Goal: Navigation & Orientation: Find specific page/section

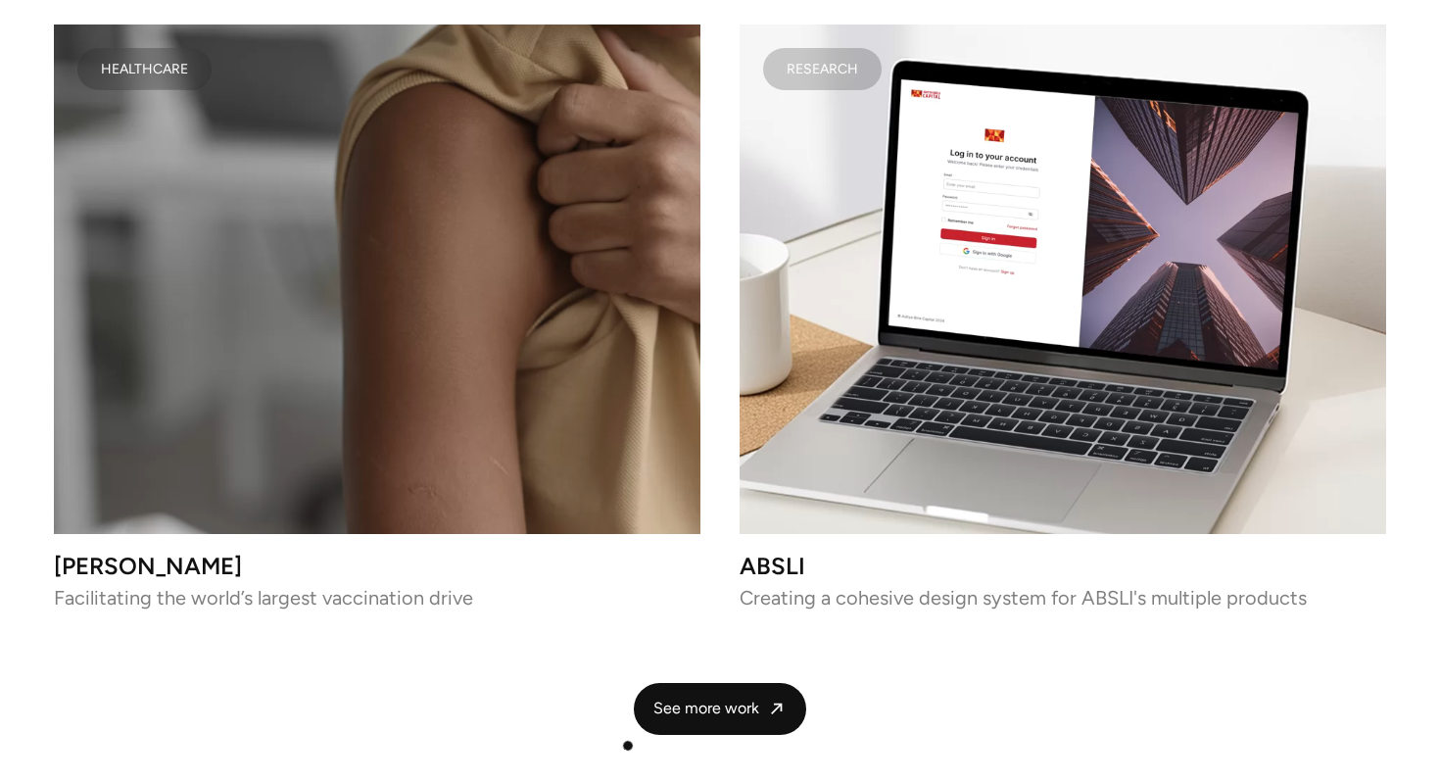
scroll to position [4813, 0]
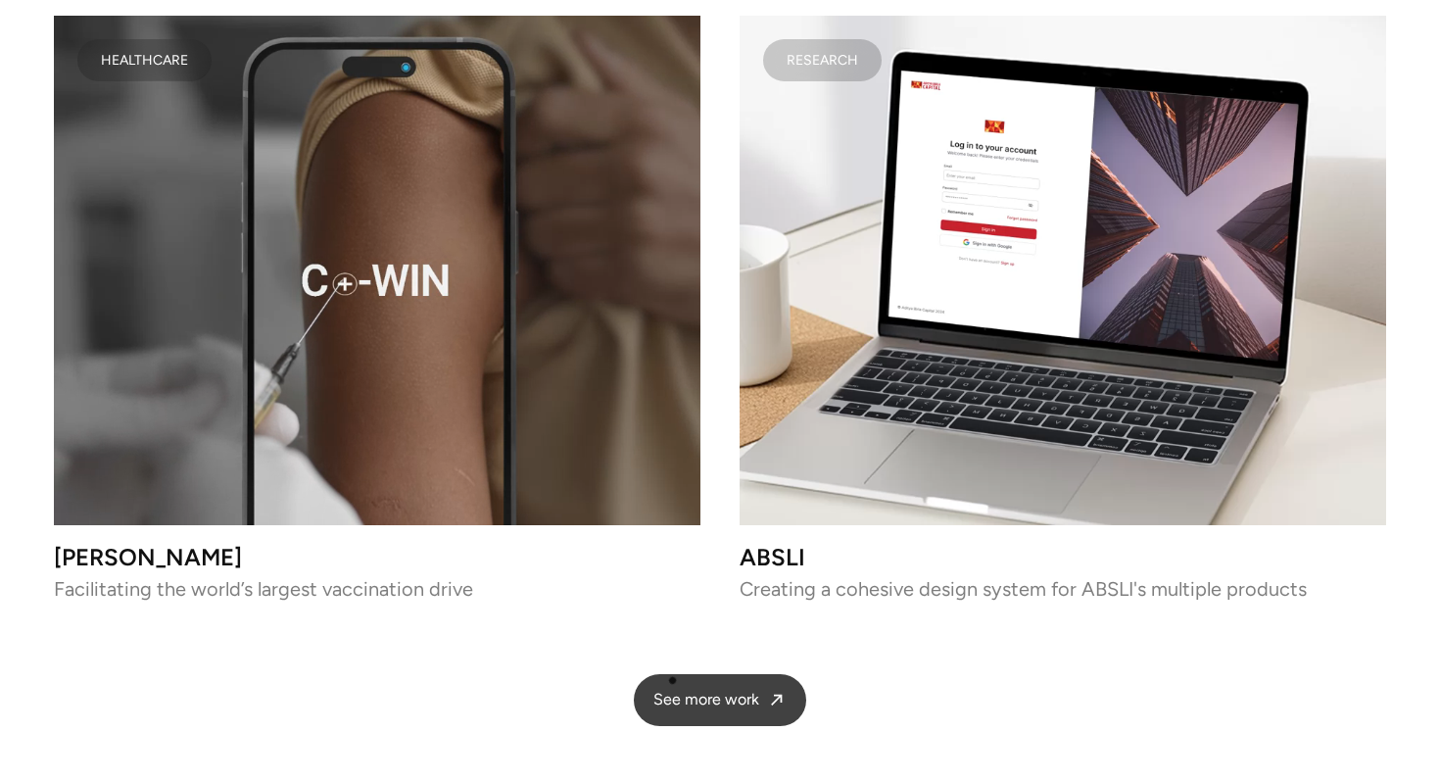
click at [674, 690] on span "See more work" at bounding box center [706, 700] width 106 height 21
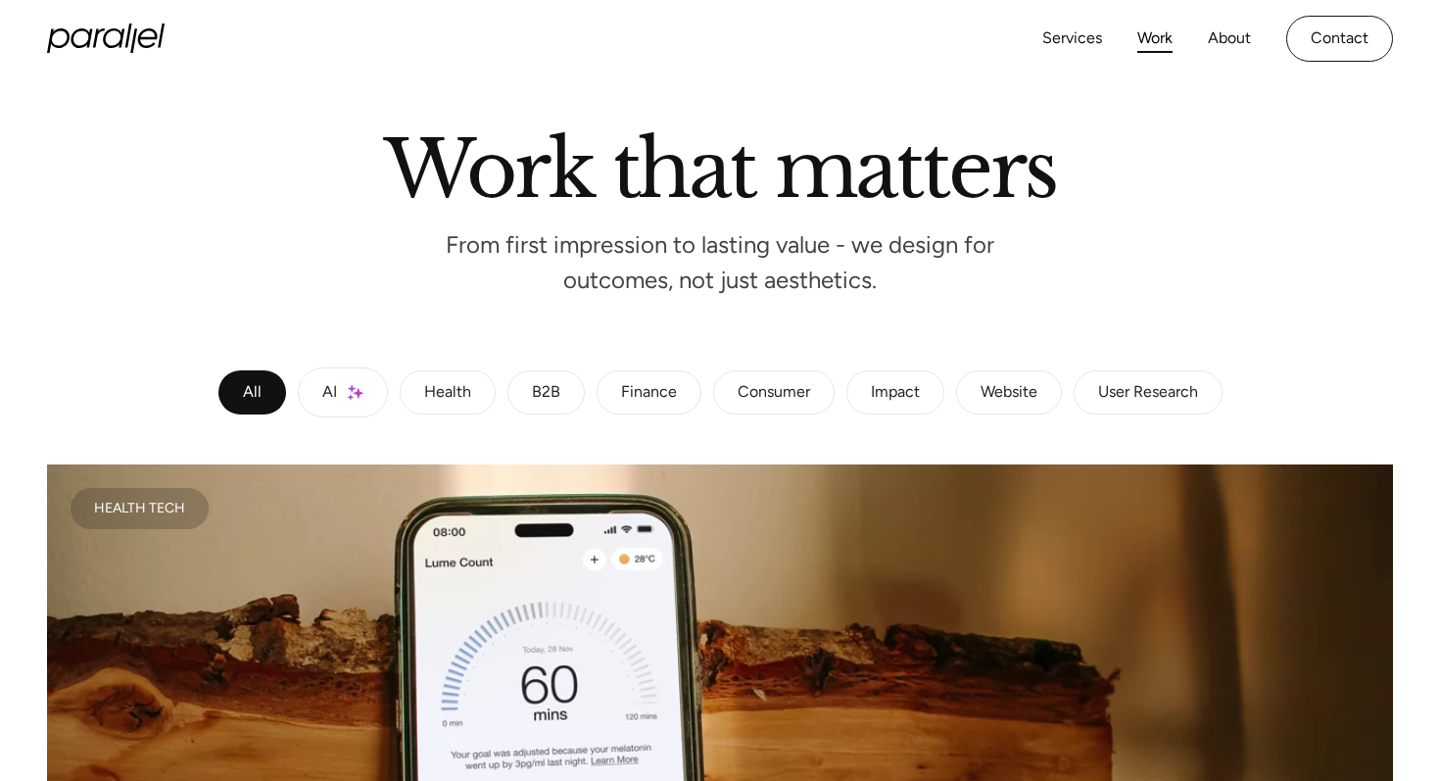
scroll to position [104, 0]
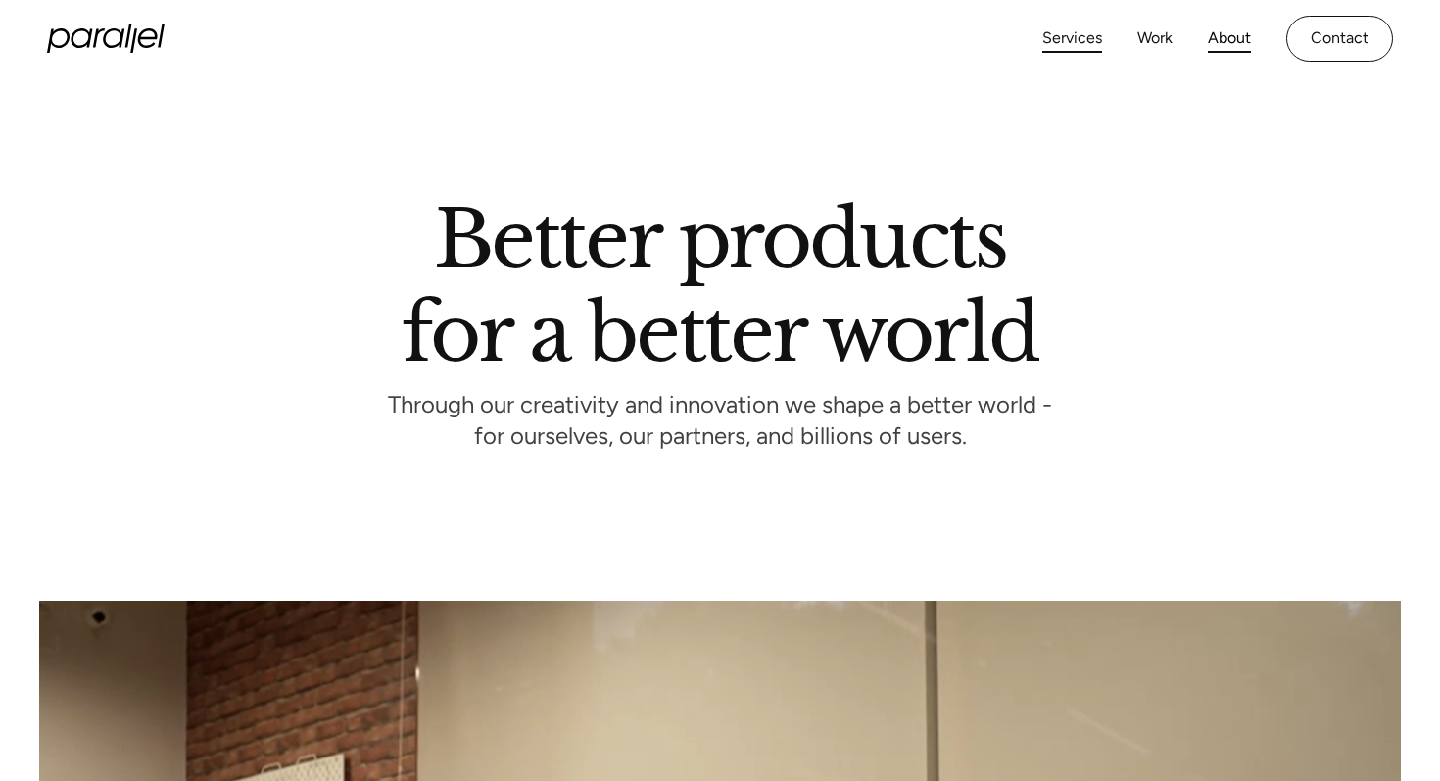
click at [1088, 42] on link "Services" at bounding box center [1072, 38] width 60 height 28
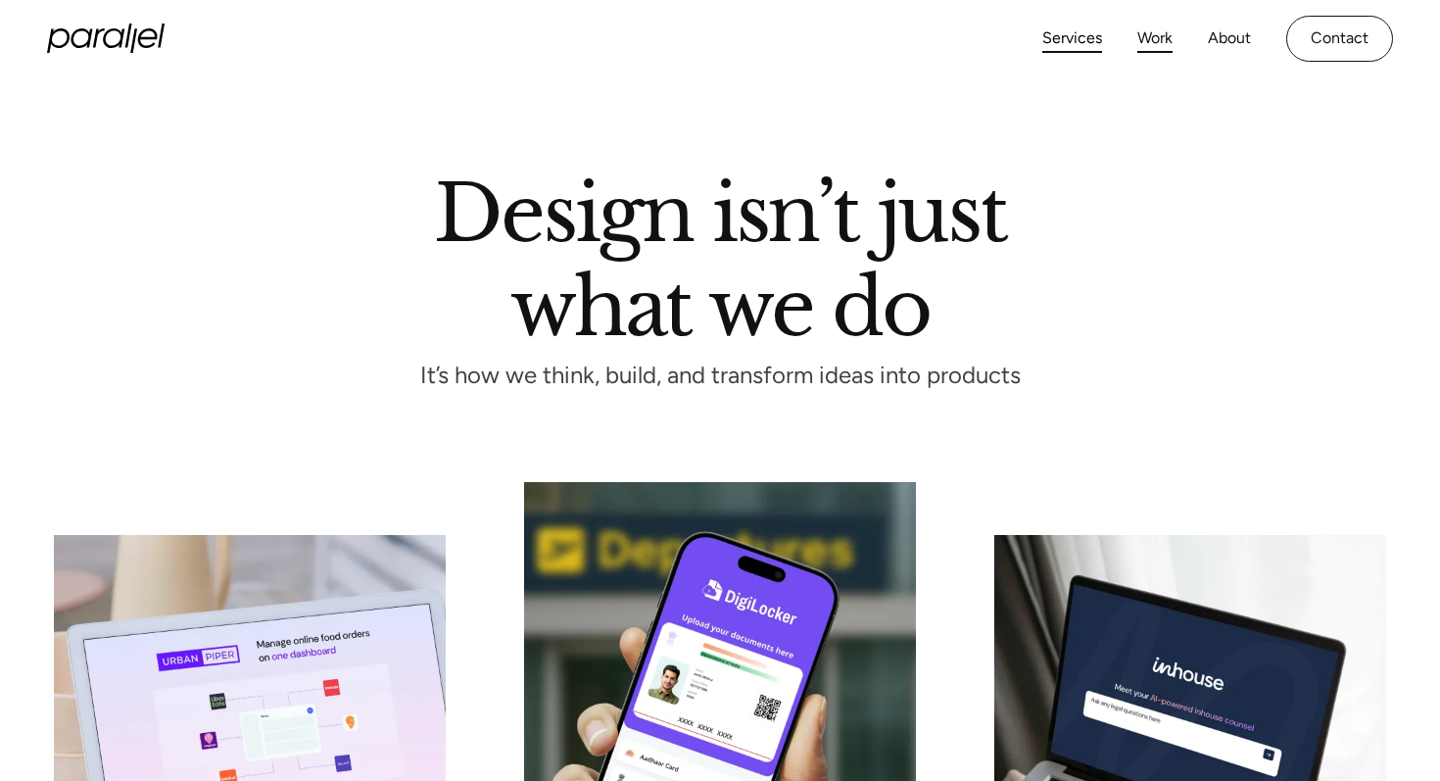
click at [1139, 30] on link "Work" at bounding box center [1154, 38] width 35 height 28
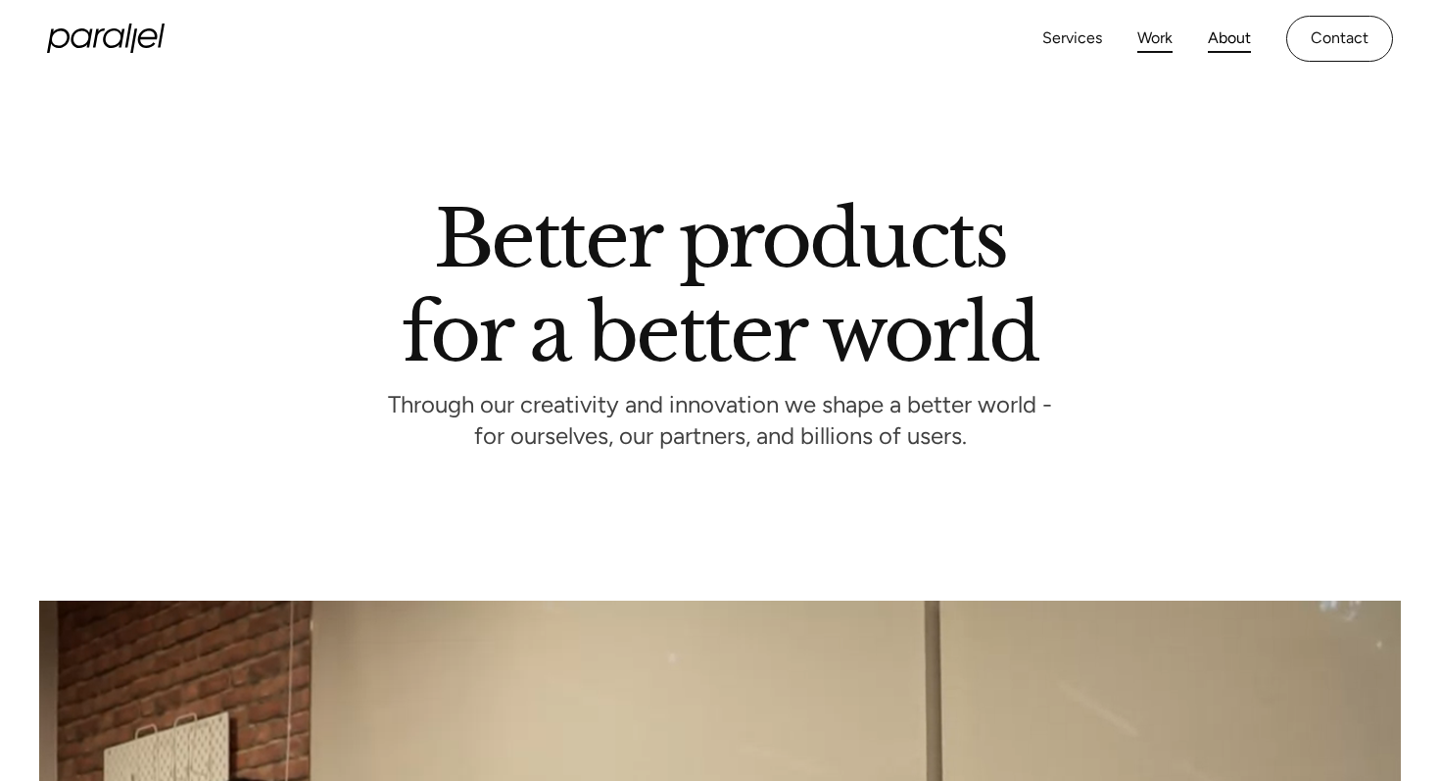
click at [1161, 39] on link "Work" at bounding box center [1154, 38] width 35 height 28
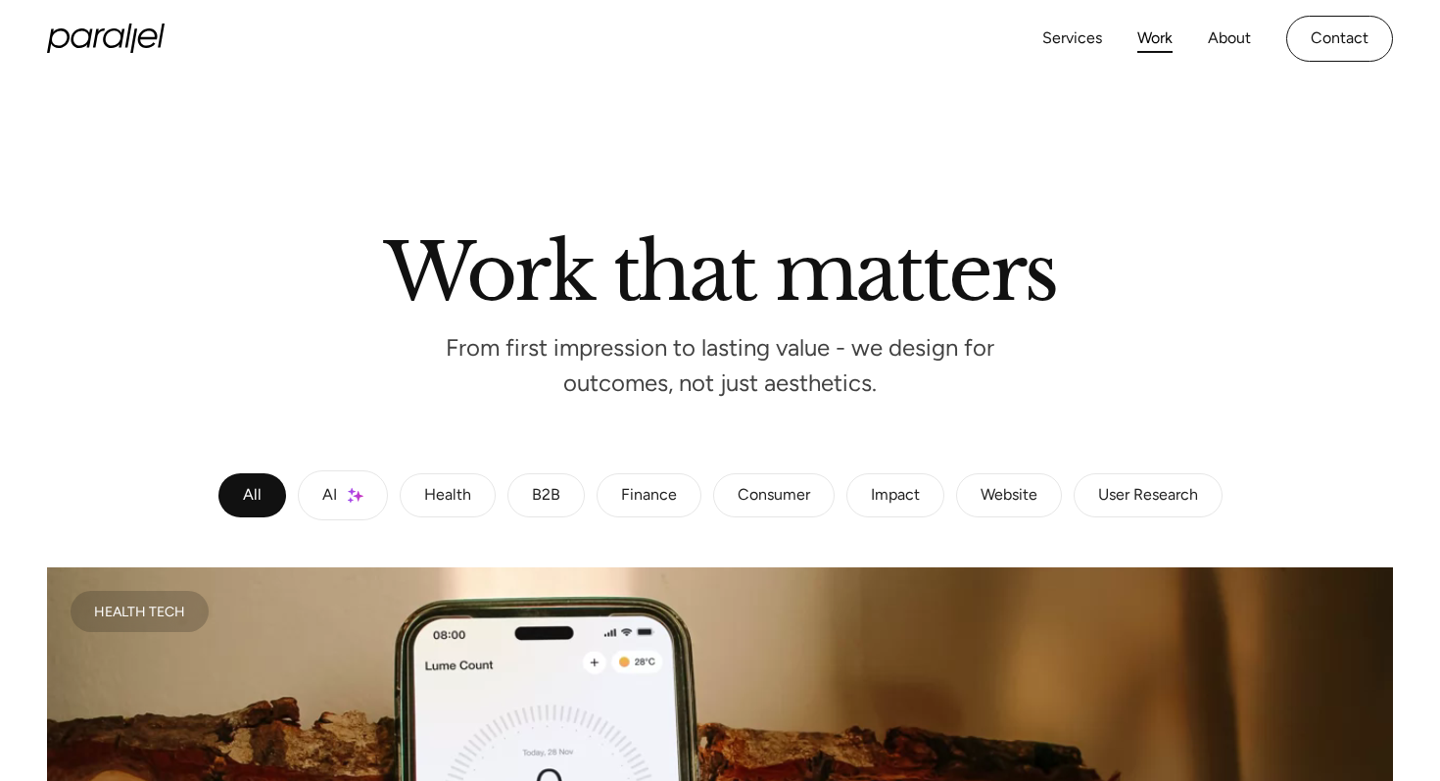
click at [1120, 499] on div "User Research" at bounding box center [1148, 496] width 100 height 12
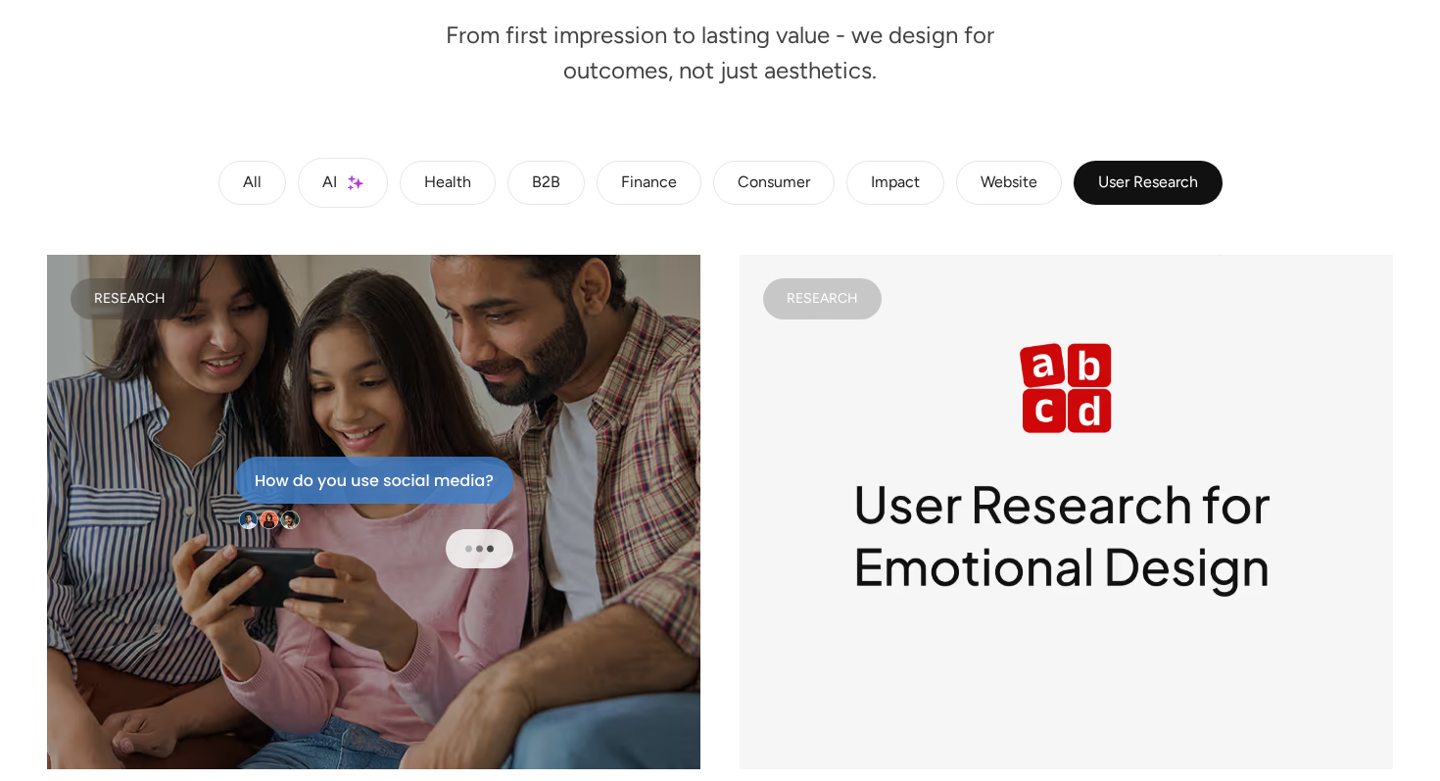
scroll to position [316, 0]
